Goal: Find specific page/section: Find specific page/section

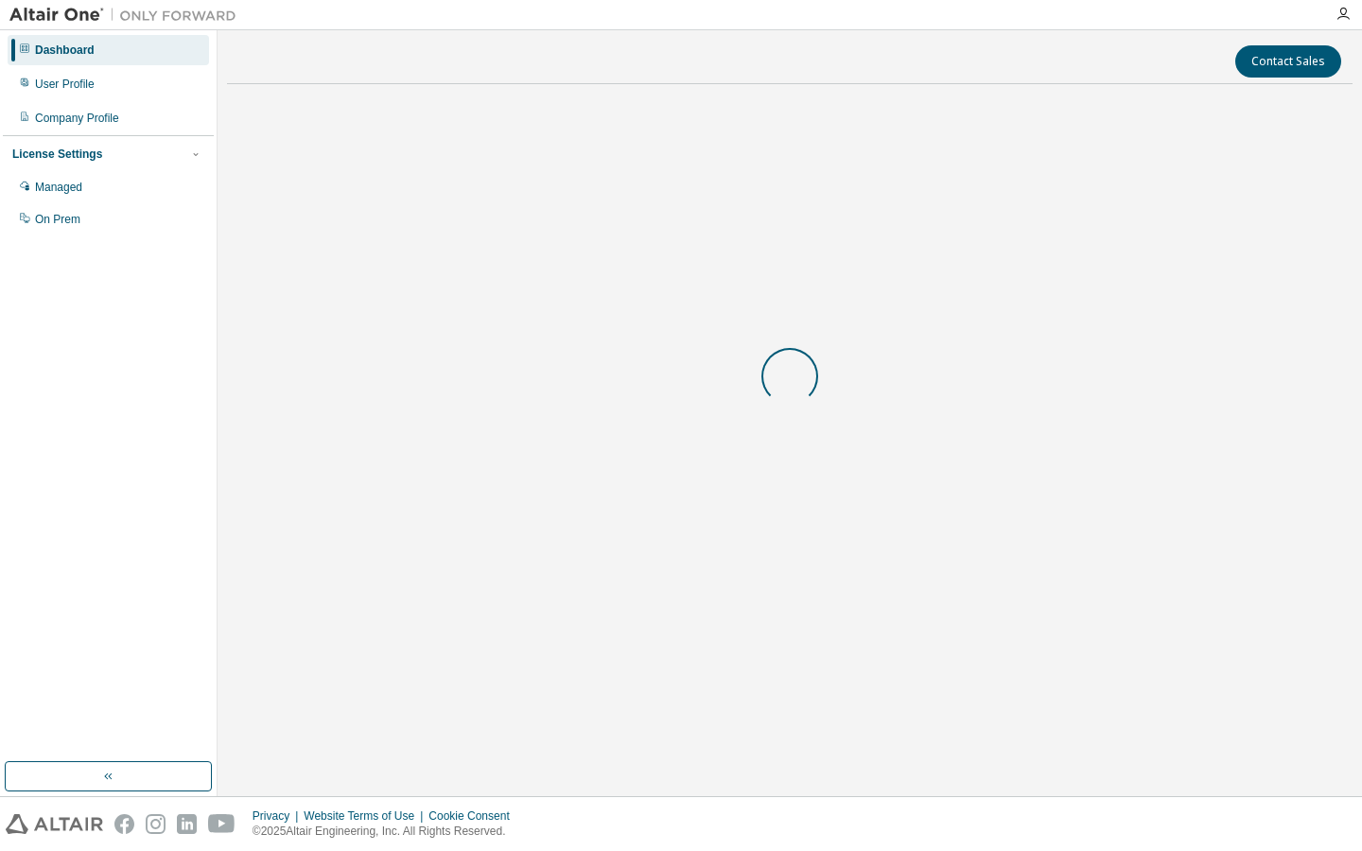
click at [1049, 815] on body "Dashboard User Profile Company Profile License Settings Managed On Prem Contact…" at bounding box center [681, 425] width 1362 height 851
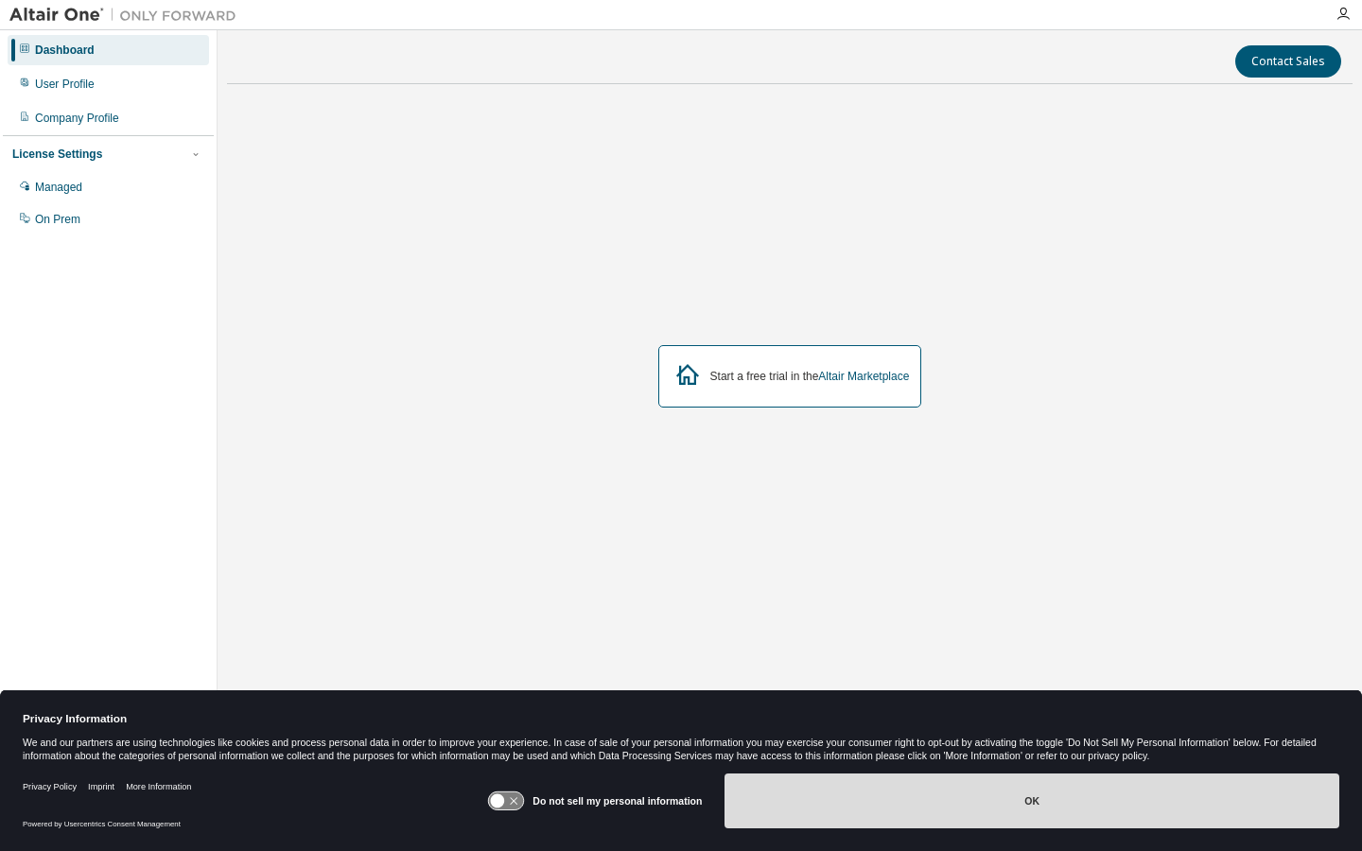
click at [1051, 801] on button "OK" at bounding box center [1031, 800] width 615 height 55
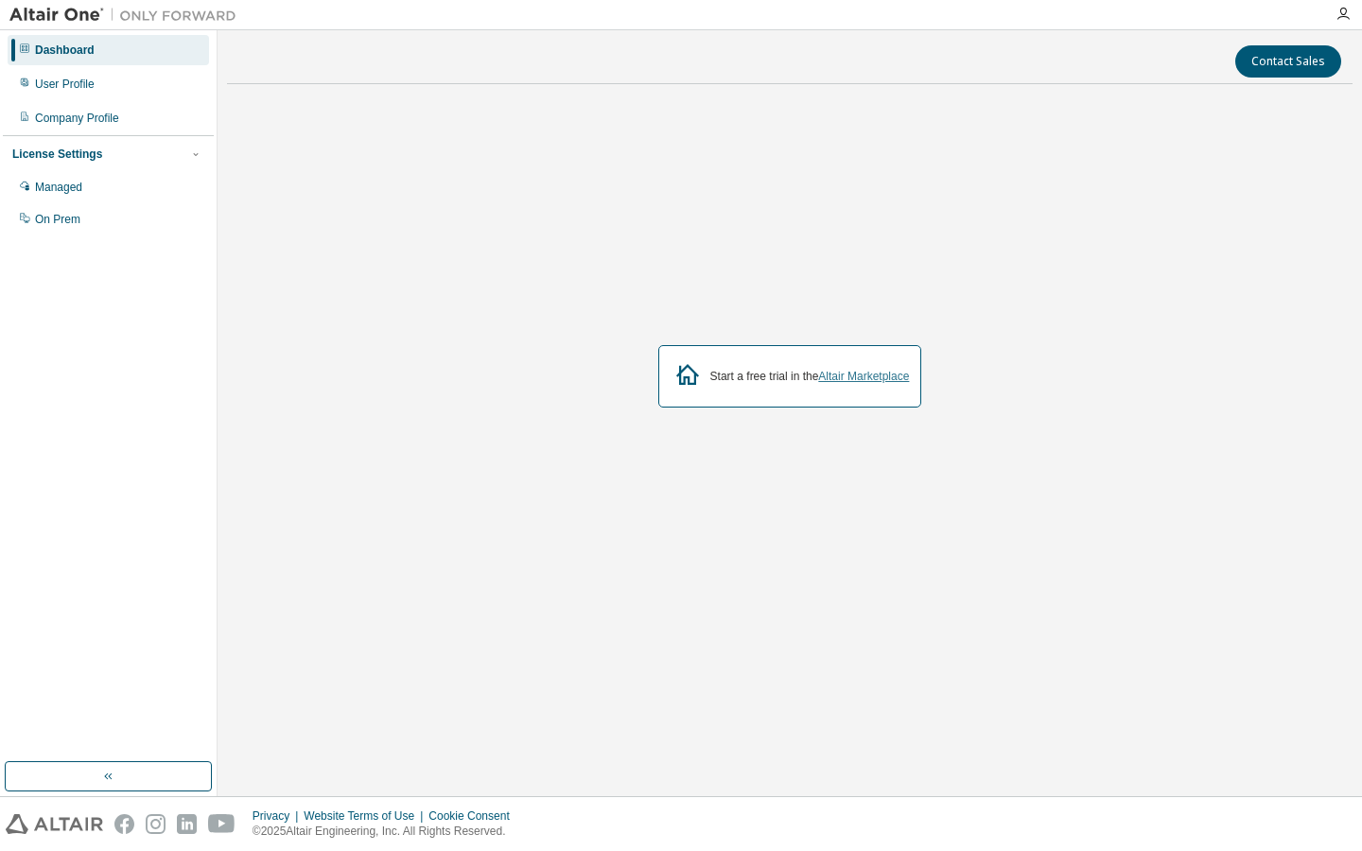
click at [853, 371] on link "Altair Marketplace" at bounding box center [863, 376] width 91 height 13
